Goal: Check status: Check status

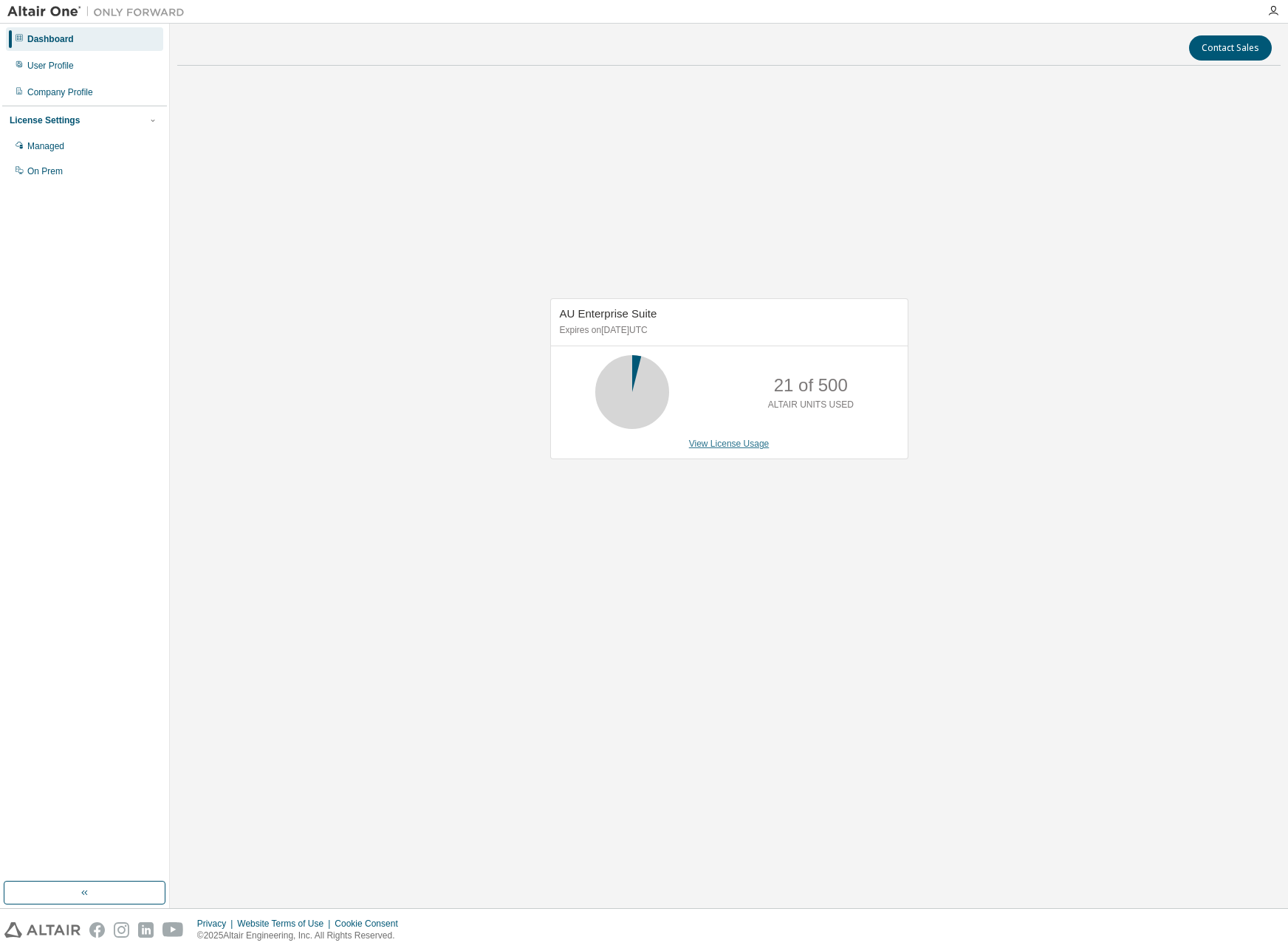
click at [720, 440] on link "View License Usage" at bounding box center [729, 444] width 81 height 10
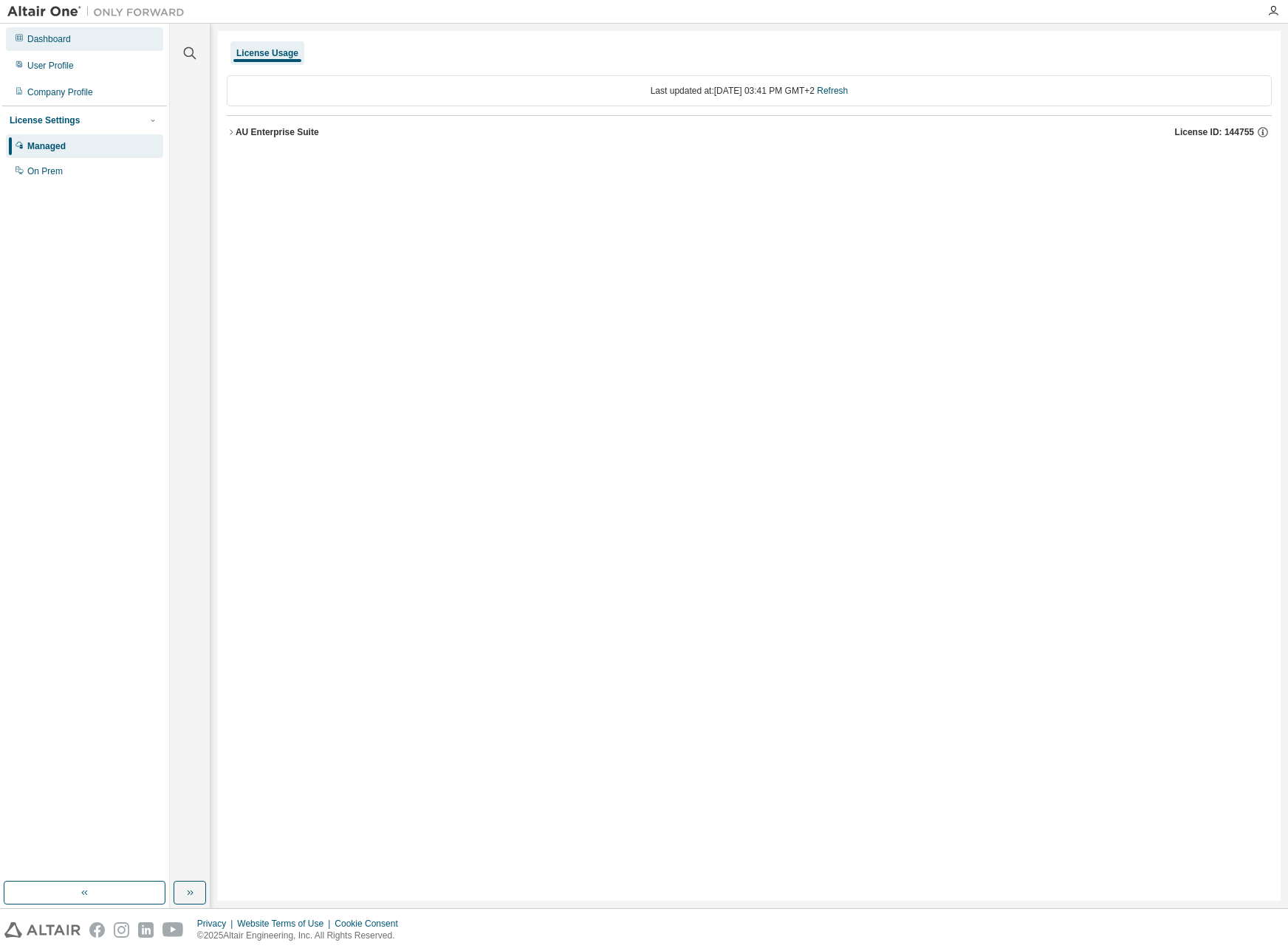
click at [75, 40] on div "Dashboard" at bounding box center [85, 40] width 157 height 24
